Goal: Check status: Check status

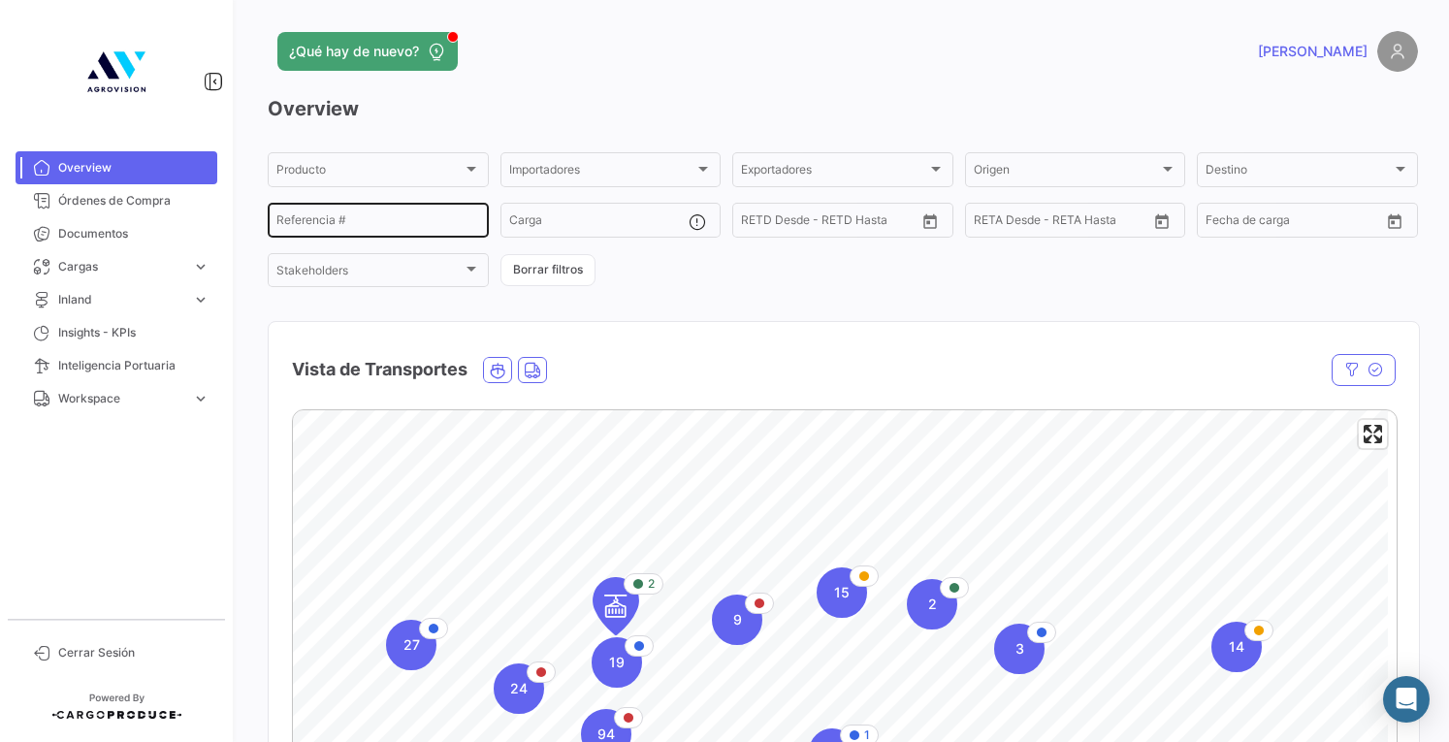
click at [423, 216] on div "Referencia #" at bounding box center [378, 219] width 204 height 38
click at [425, 225] on input "Referencia #" at bounding box center [378, 223] width 204 height 14
paste input "BB-25-0270"
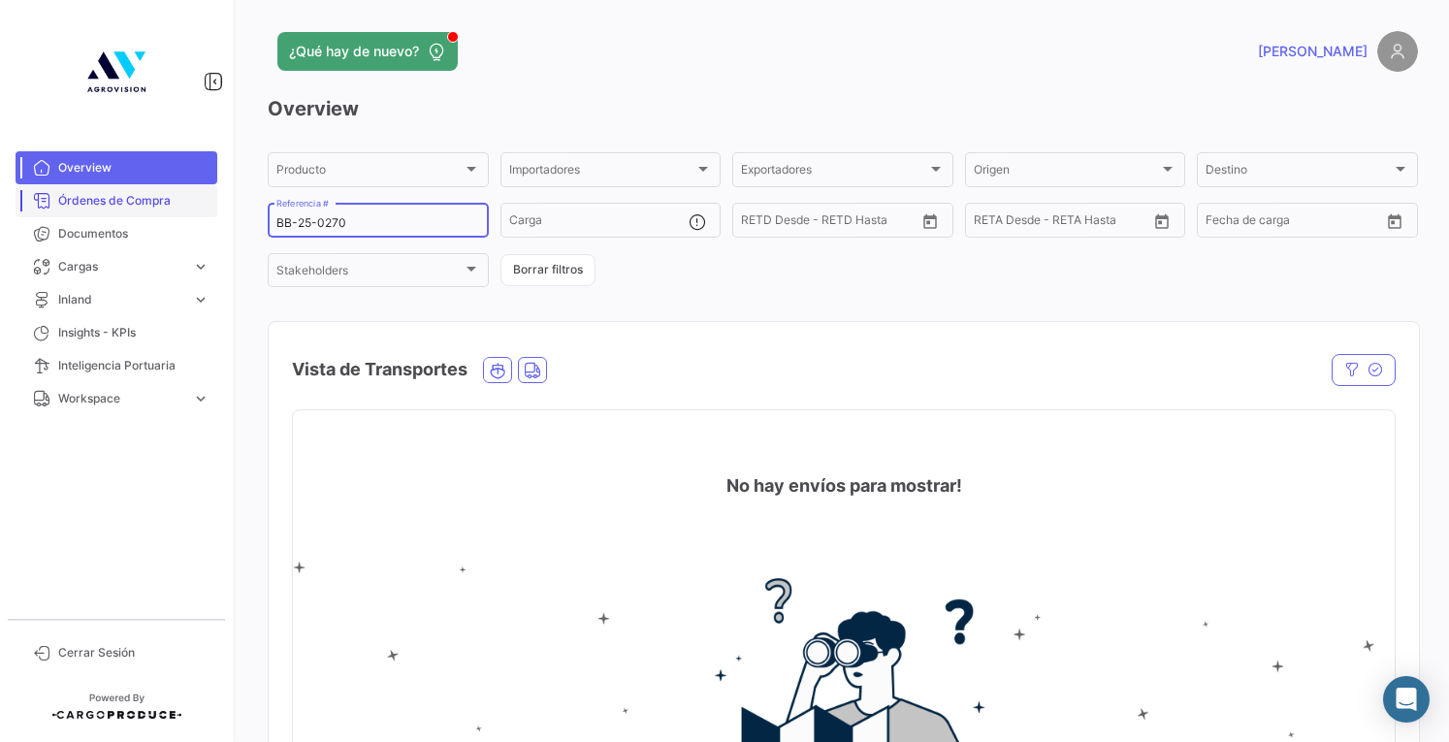
drag, startPoint x: 424, startPoint y: 228, endPoint x: 200, endPoint y: 195, distance: 226.5
click at [200, 195] on mat-sidenav-container "Overview Órdenes de Compra Documentos Cargas expand_more Cargas Marítimas Carga…" at bounding box center [724, 371] width 1449 height 742
paste input "SZLU984868-"
click at [353, 229] on input "SZLU984868-0" at bounding box center [378, 223] width 204 height 14
type input "SZLU9848680"
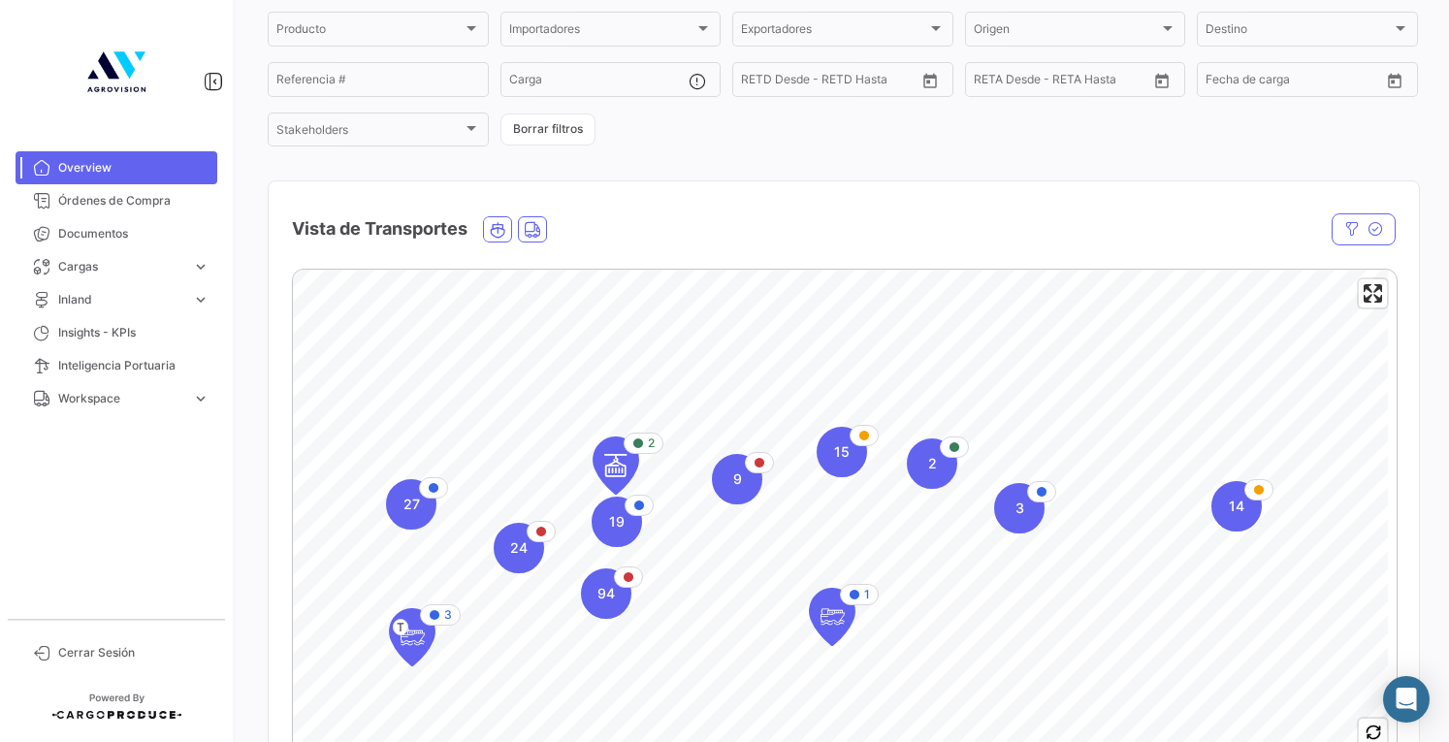
scroll to position [388, 0]
